Goal: Information Seeking & Learning: Learn about a topic

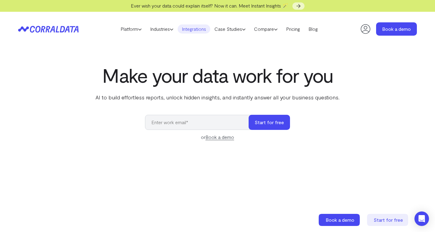
click at [197, 29] on link "Integrations" at bounding box center [194, 28] width 33 height 9
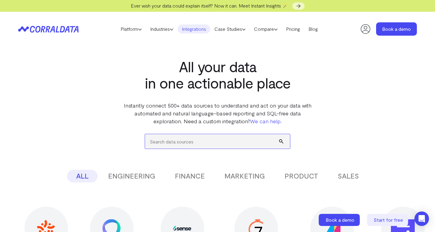
click at [163, 143] on input "search" at bounding box center [217, 141] width 145 height 15
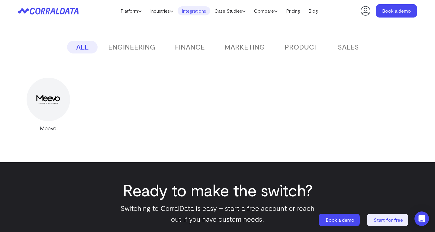
scroll to position [172, 0]
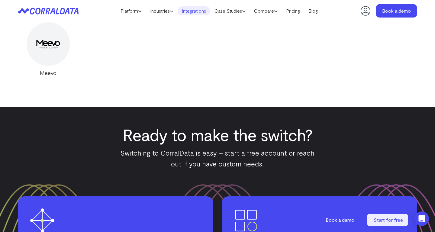
type input "meevo"
click at [58, 46] on img at bounding box center [48, 44] width 24 height 16
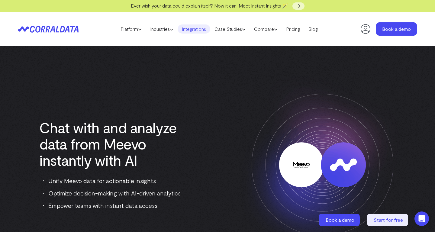
click at [198, 33] on link "Integrations" at bounding box center [194, 28] width 33 height 9
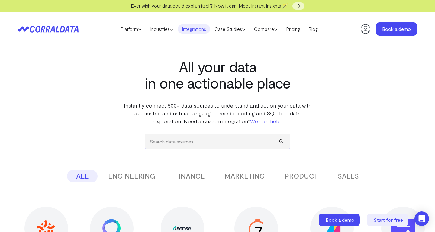
click at [177, 140] on input "search" at bounding box center [217, 141] width 145 height 15
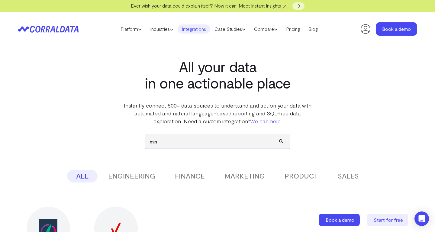
type input "mind"
